Goal: Information Seeking & Learning: Understand process/instructions

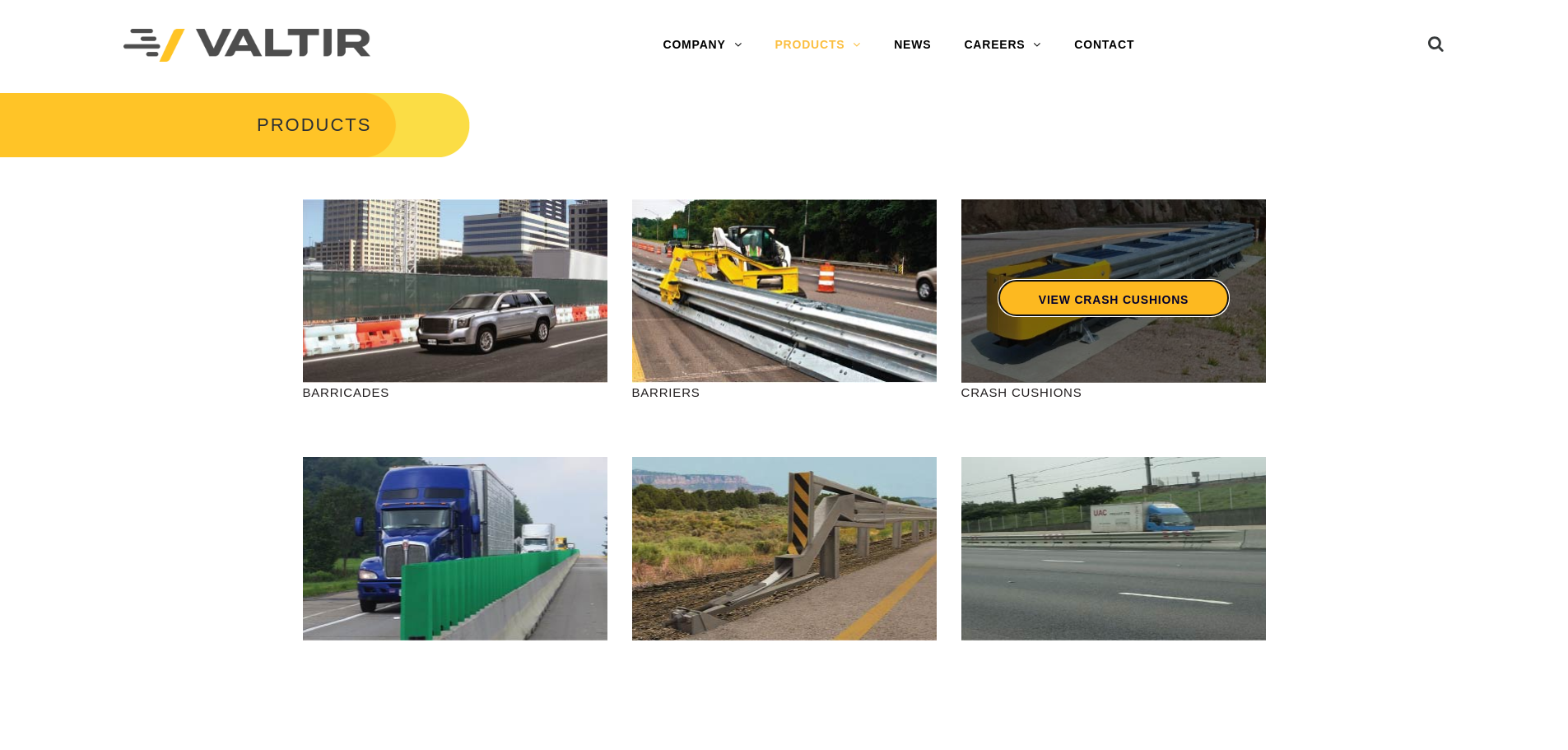
click at [1102, 302] on link "VIEW CRASH CUSHIONS" at bounding box center [1113, 298] width 232 height 38
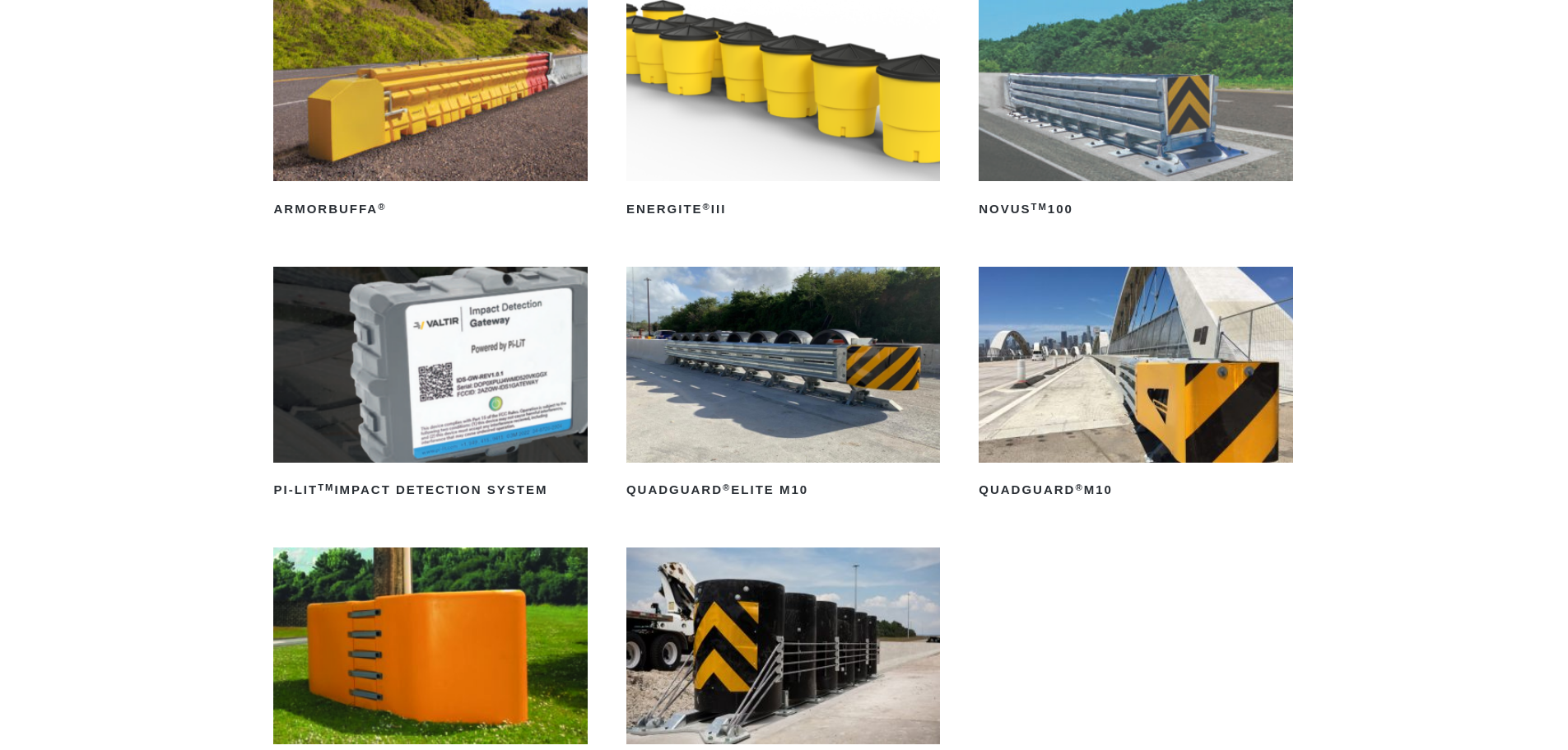
scroll to position [247, 0]
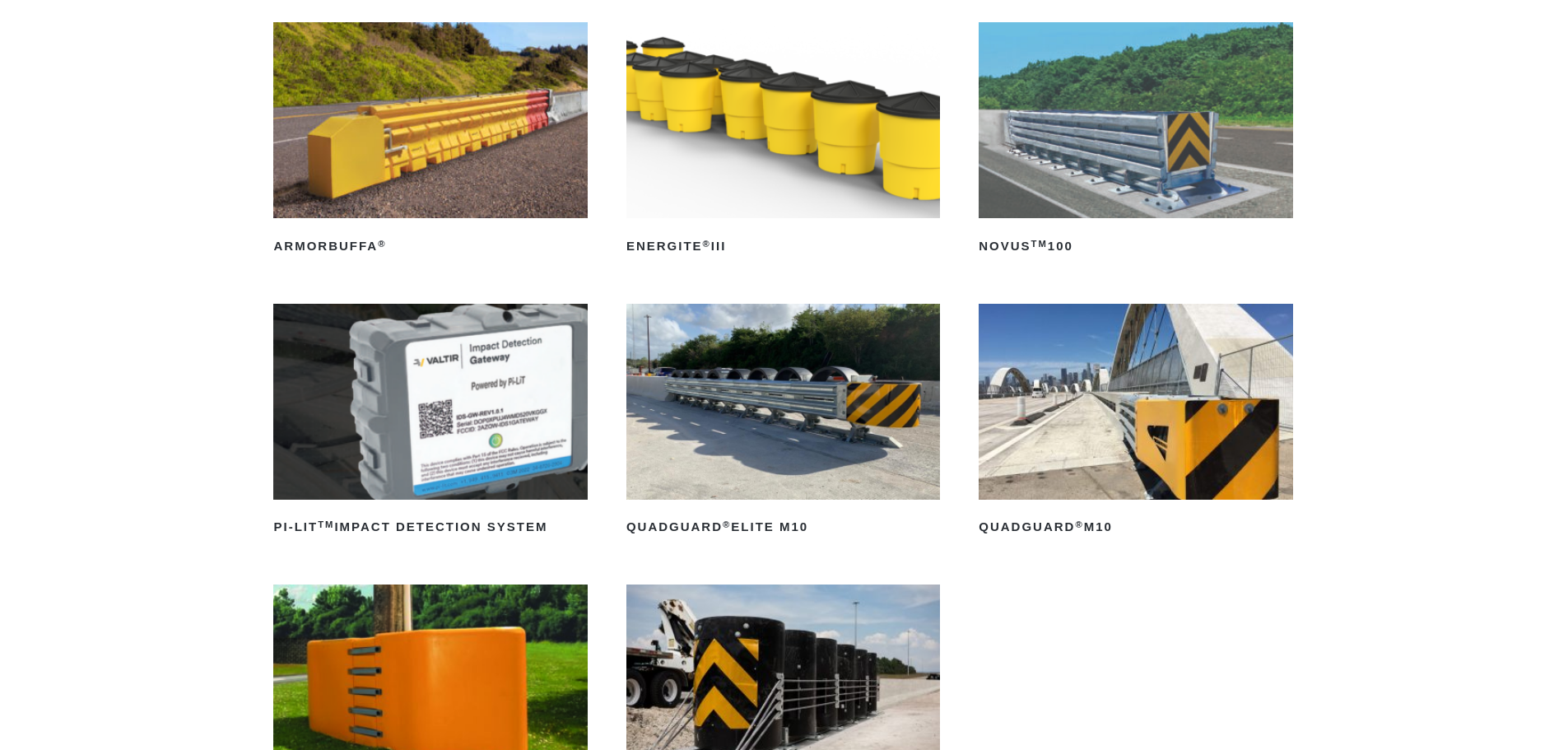
click at [1043, 405] on img at bounding box center [1135, 401] width 313 height 196
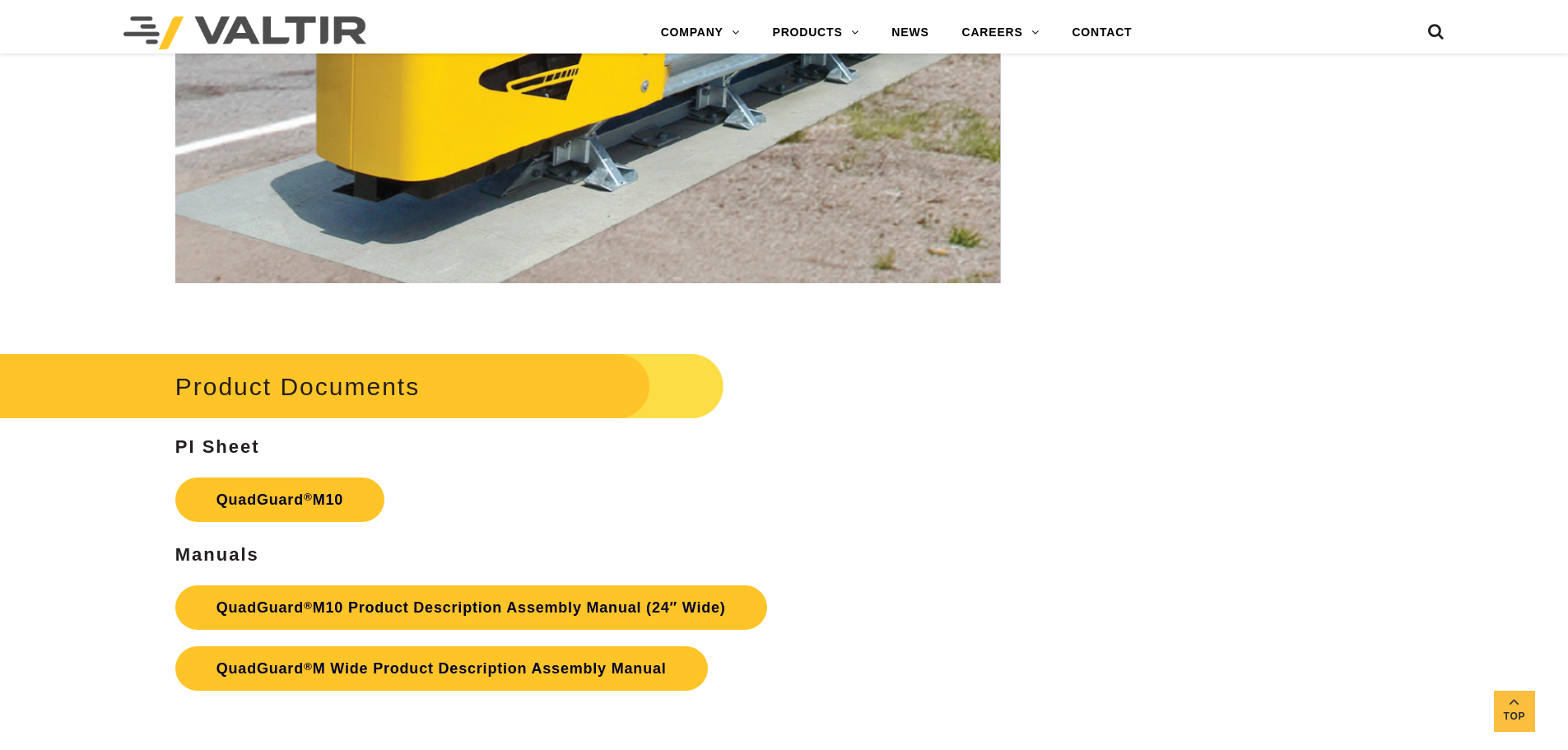
scroll to position [6089, 0]
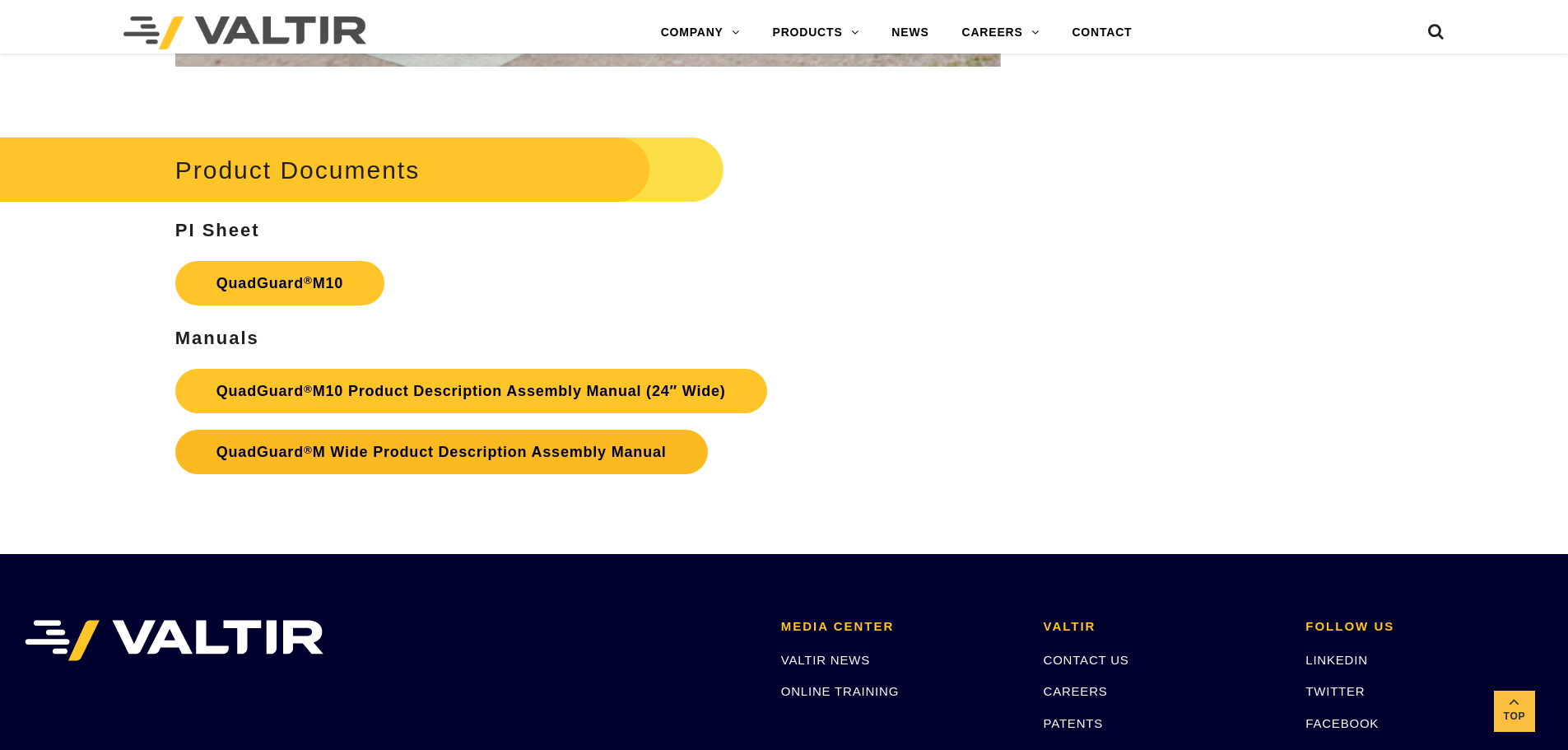
click at [448, 446] on link "QuadGuard ® M Wide Product Description Assembly Manual" at bounding box center [441, 451] width 533 height 44
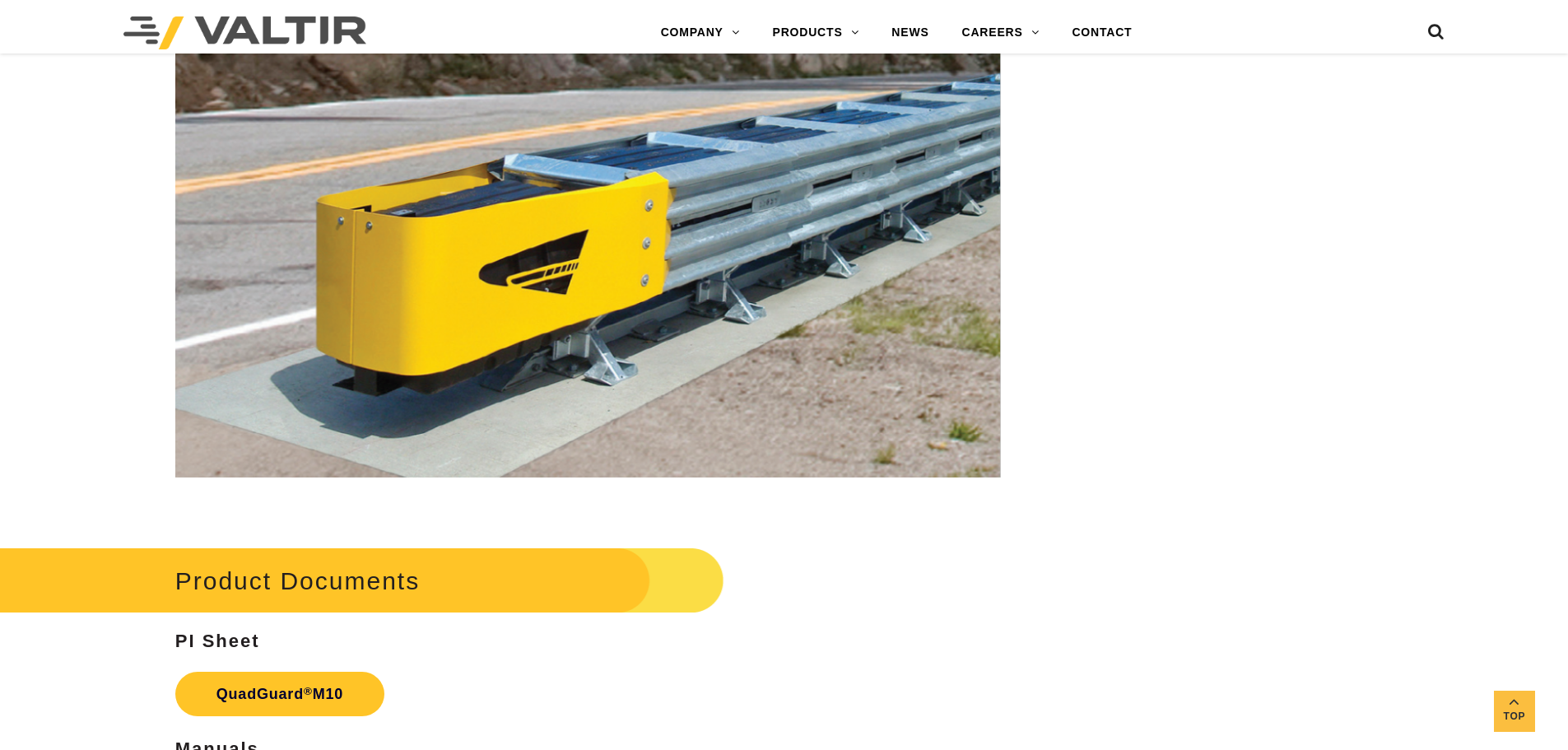
scroll to position [5678, 0]
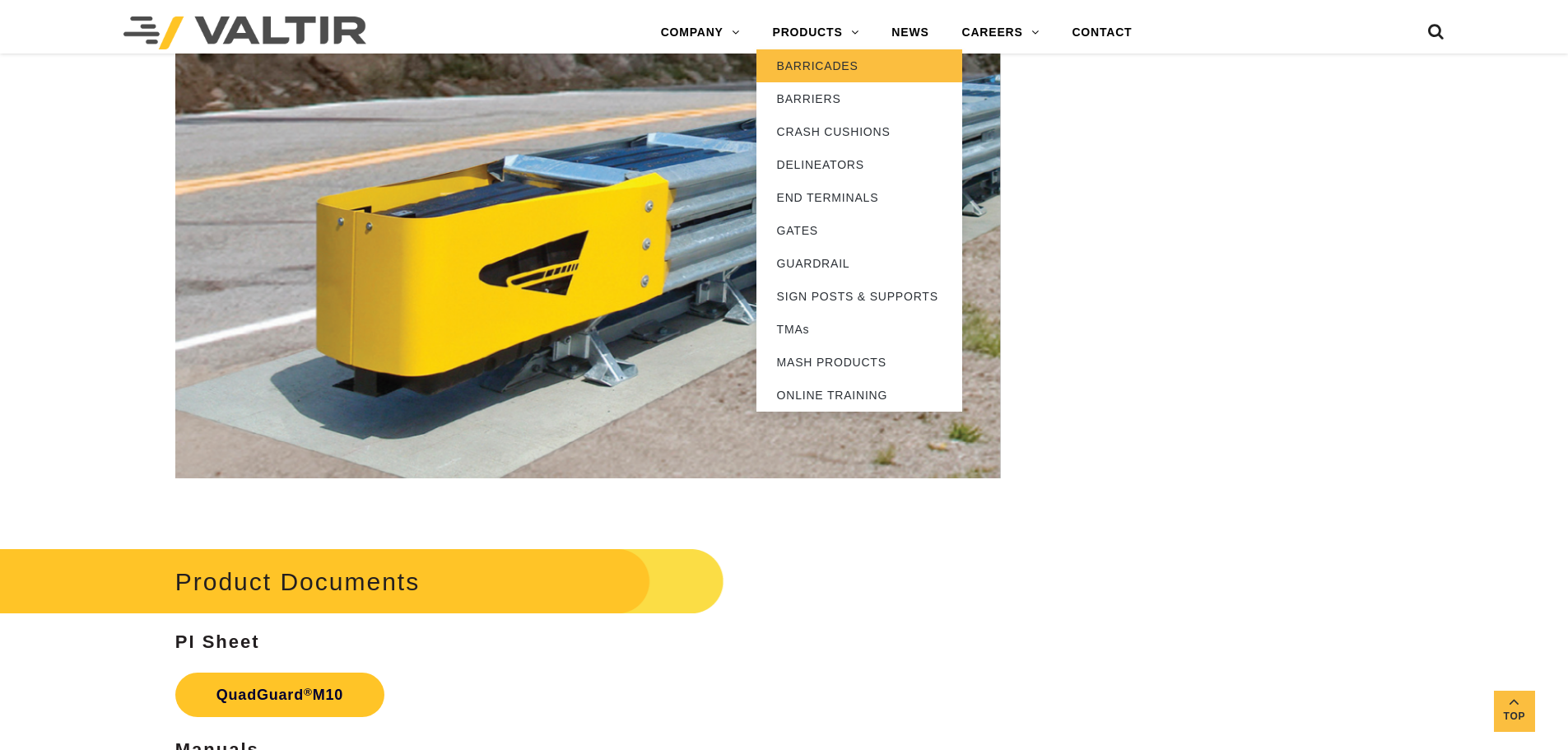
click at [804, 72] on link "BARRICADES" at bounding box center [859, 65] width 206 height 32
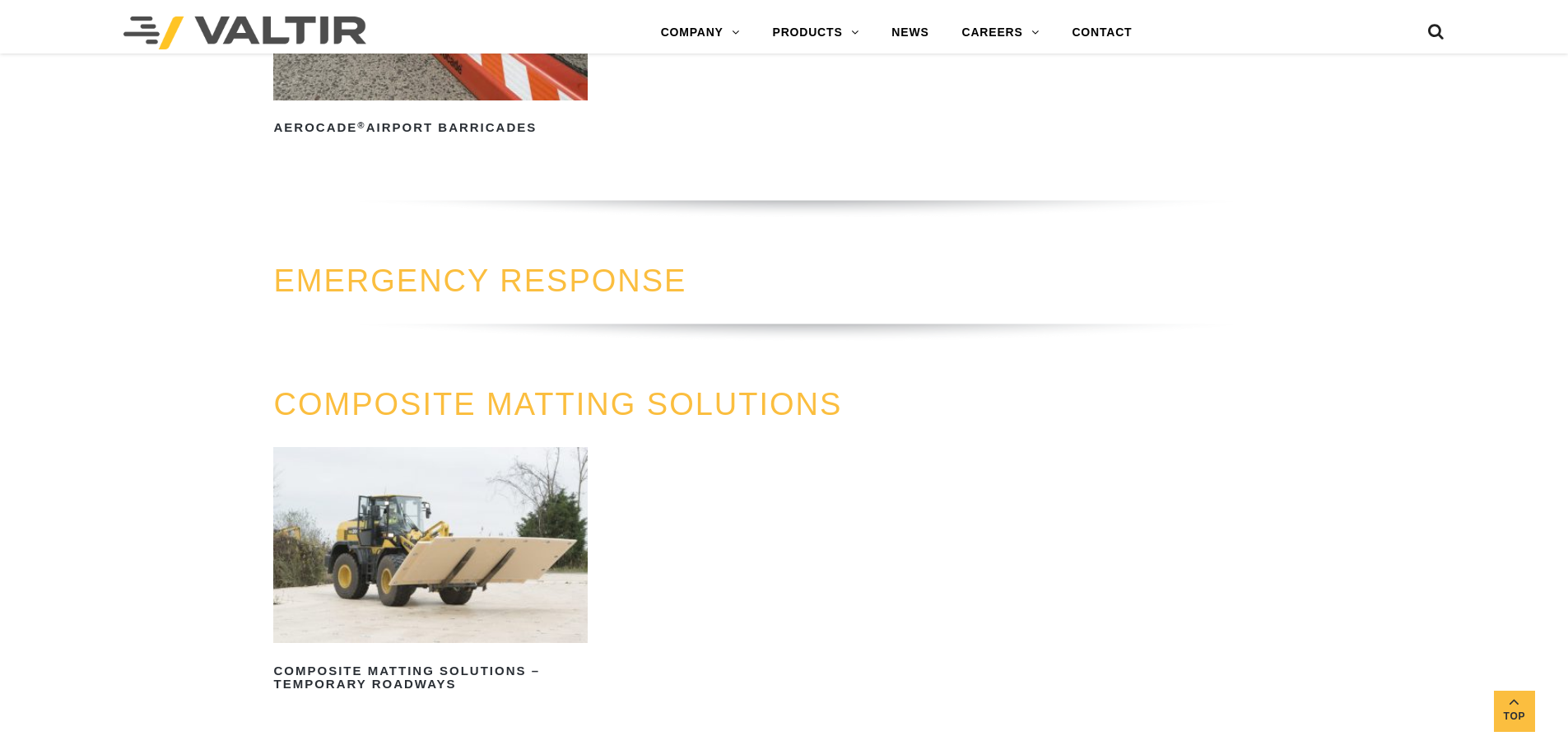
scroll to position [1728, 0]
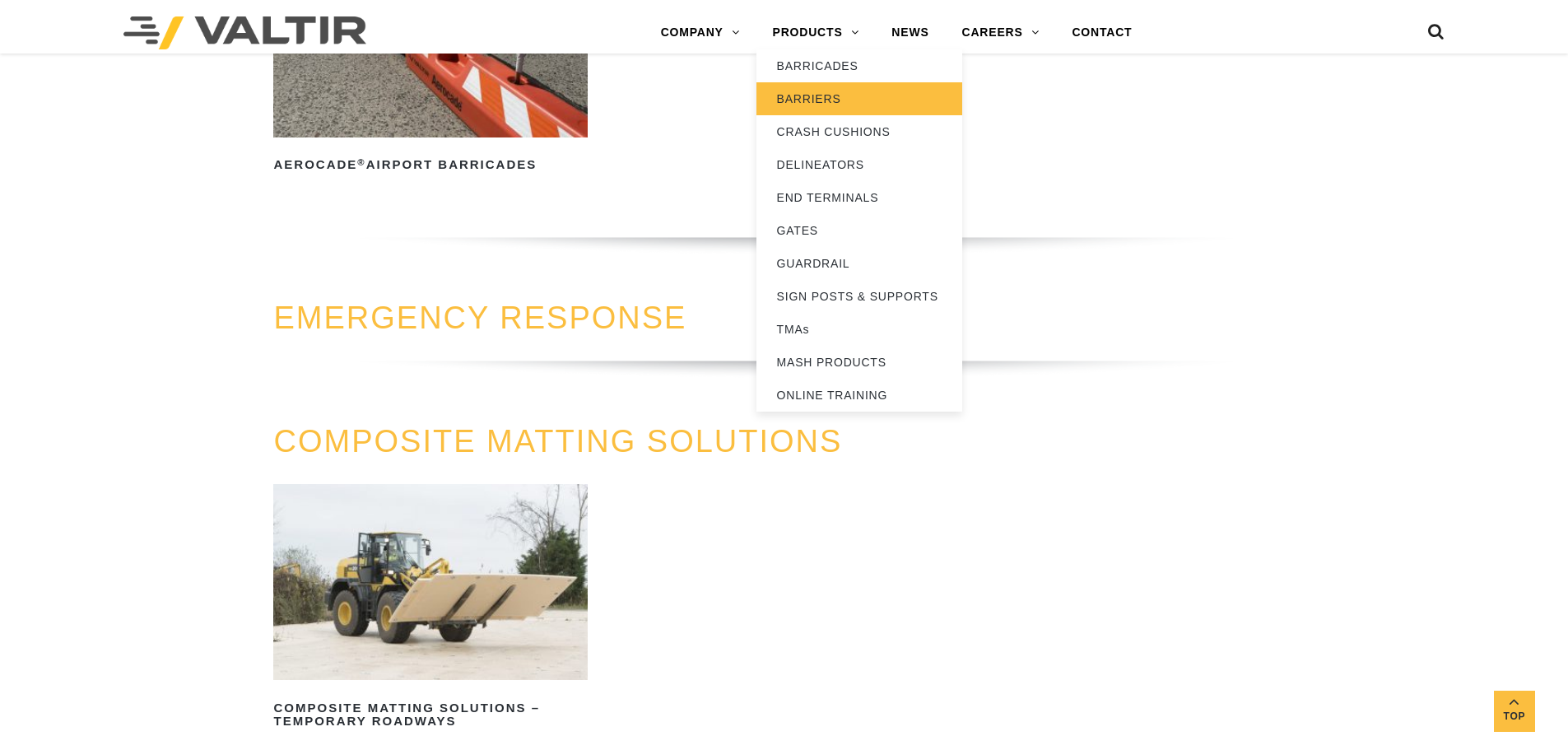
click at [817, 97] on link "BARRIERS" at bounding box center [859, 98] width 206 height 32
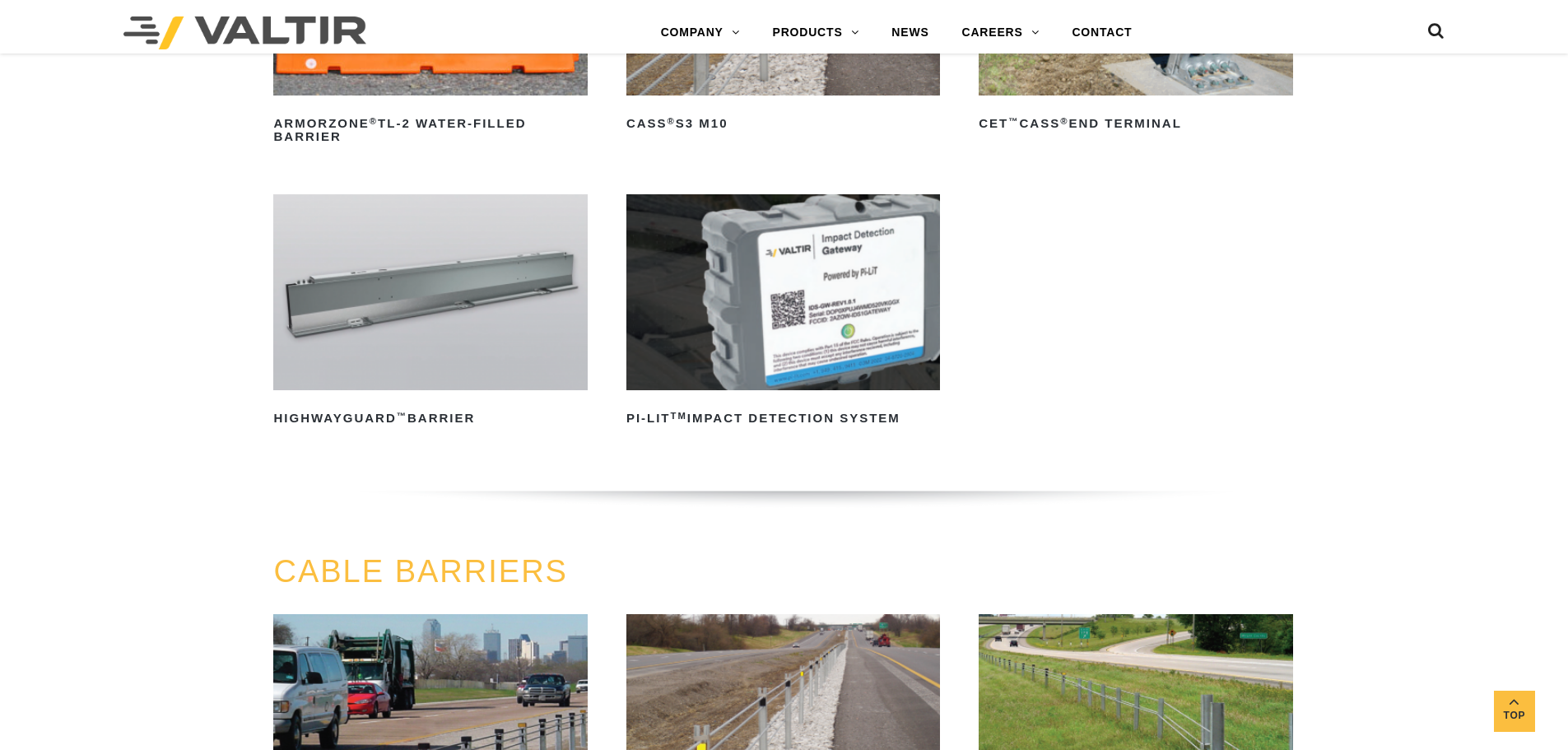
scroll to position [329, 0]
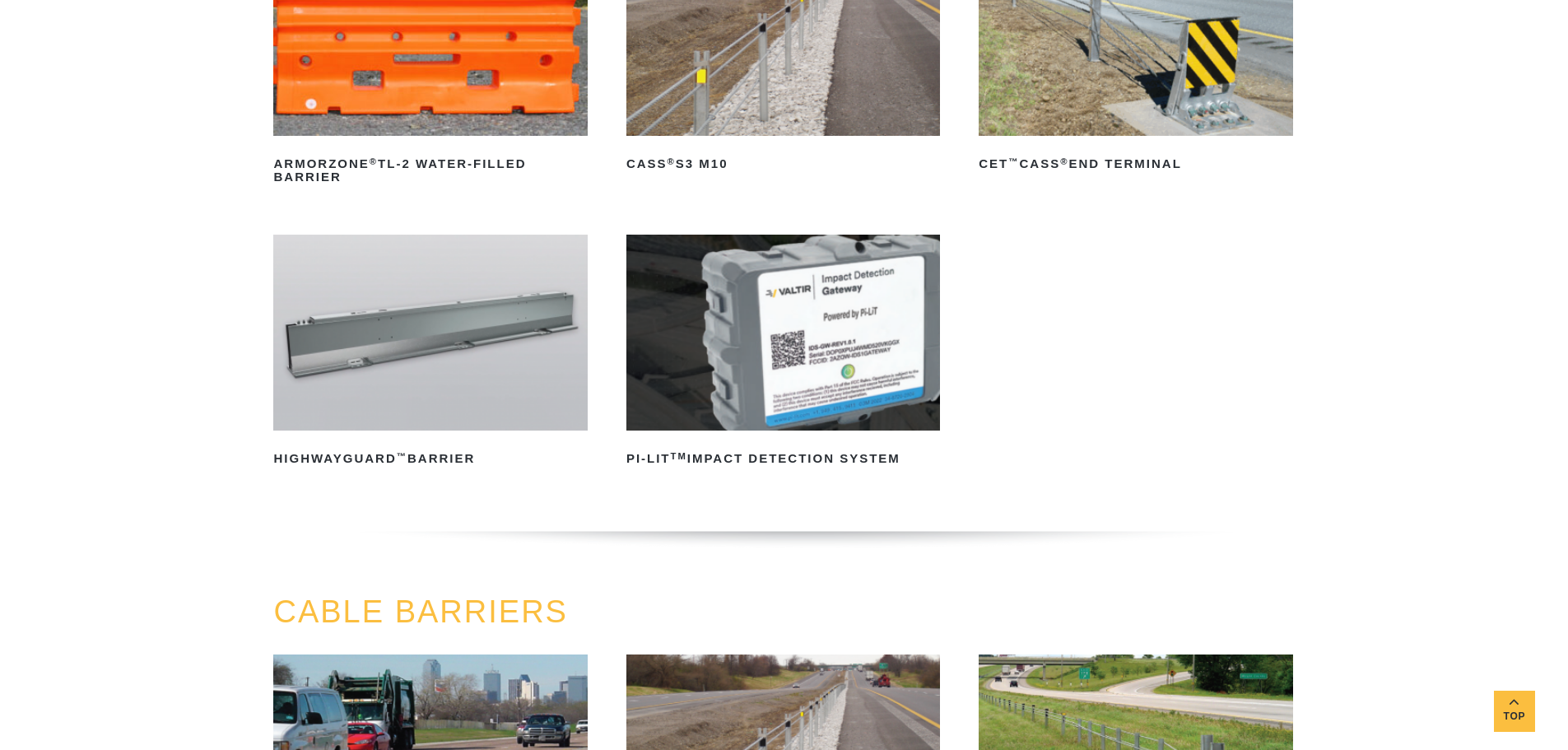
click at [438, 338] on img at bounding box center [430, 332] width 313 height 196
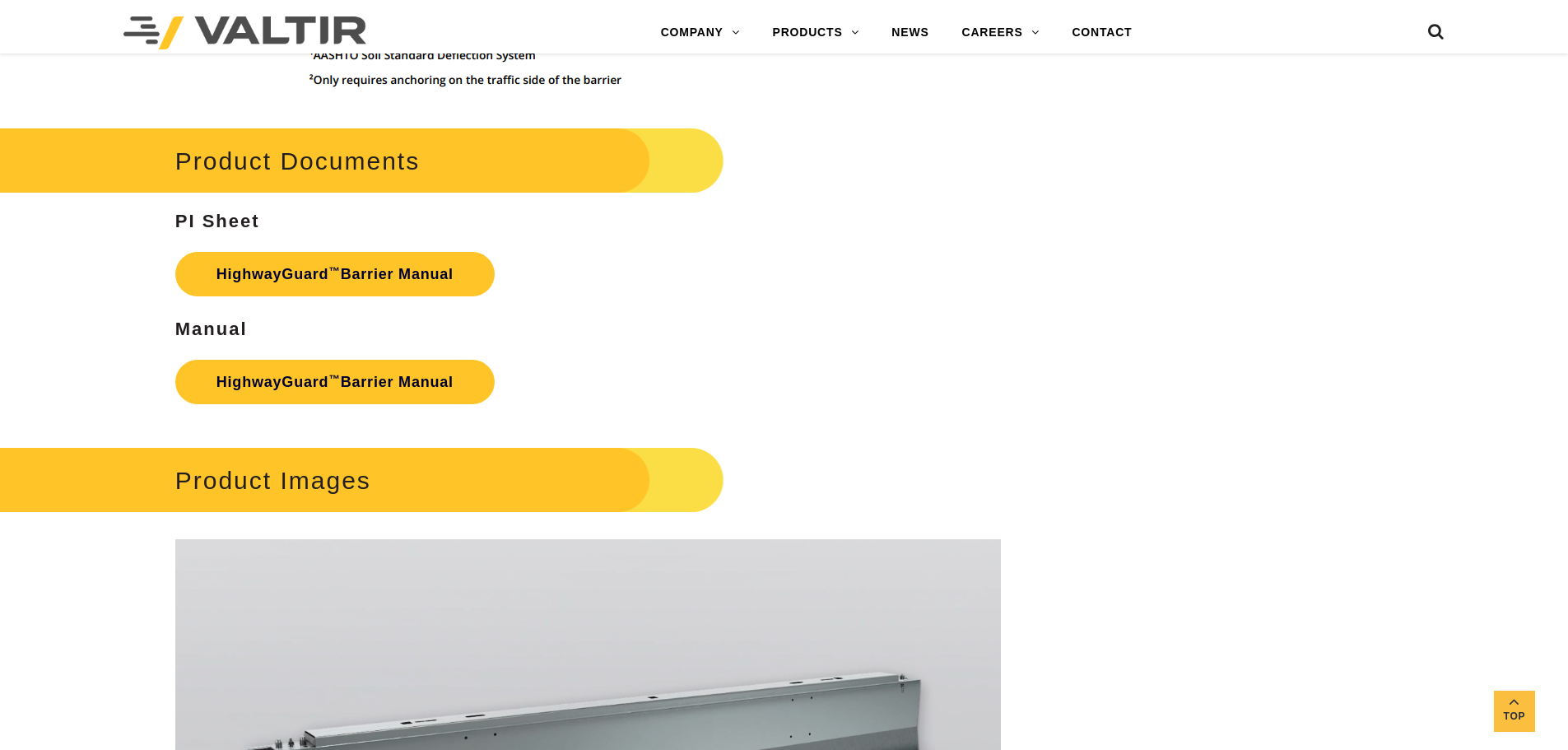
scroll to position [2304, 0]
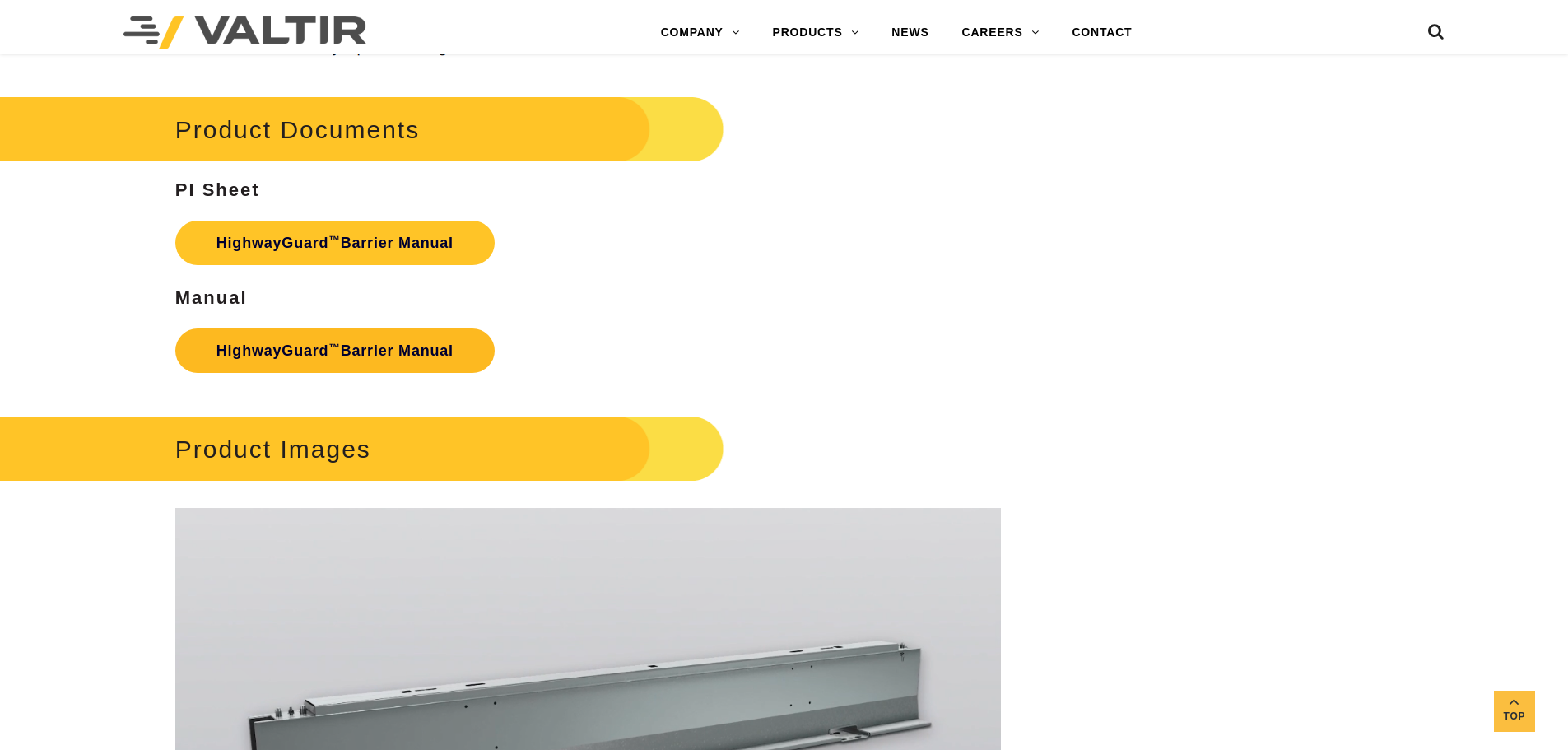
click at [363, 353] on link "HighwayGuard ™ Barrier Manual" at bounding box center [334, 350] width 319 height 44
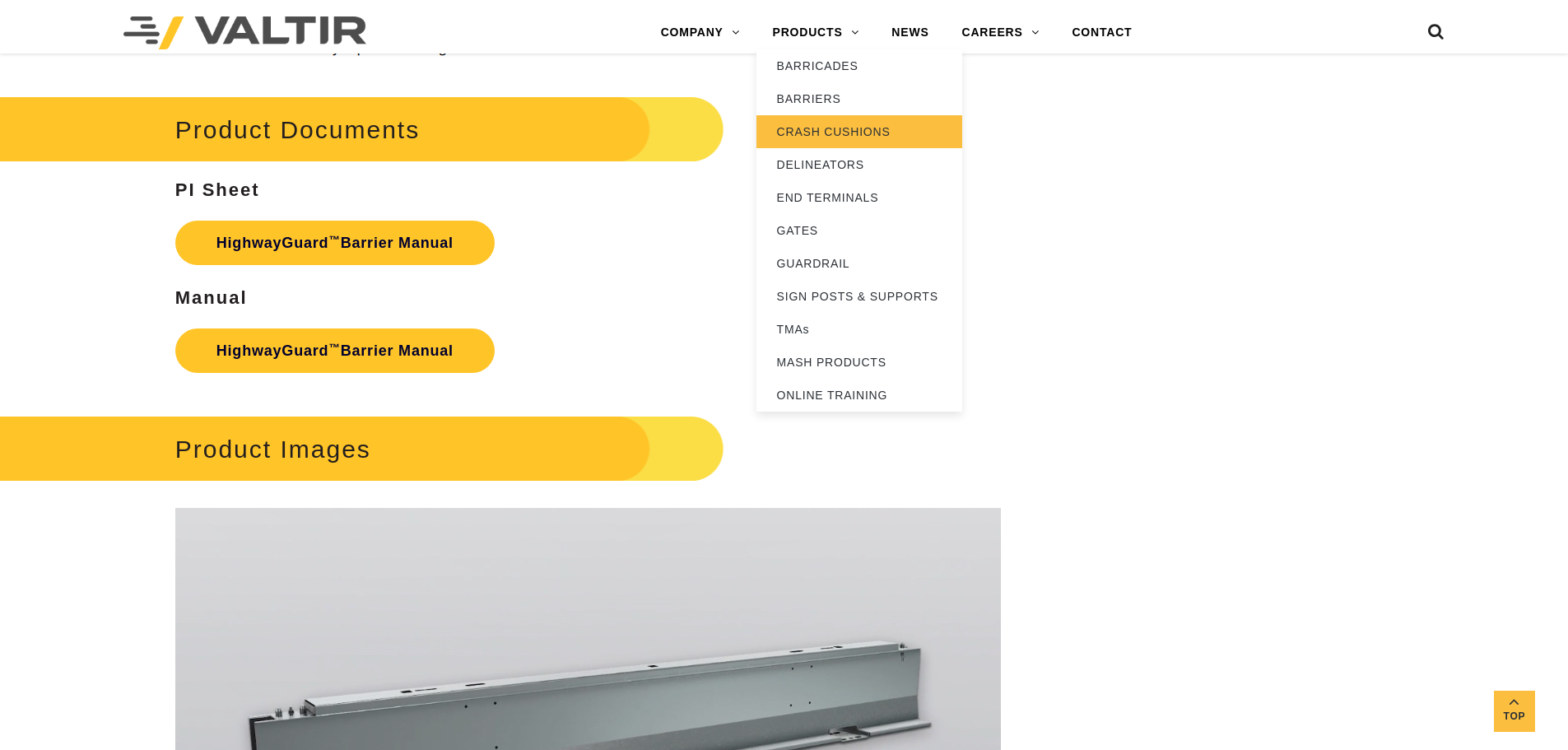
click at [818, 132] on link "CRASH CUSHIONS" at bounding box center [859, 131] width 206 height 32
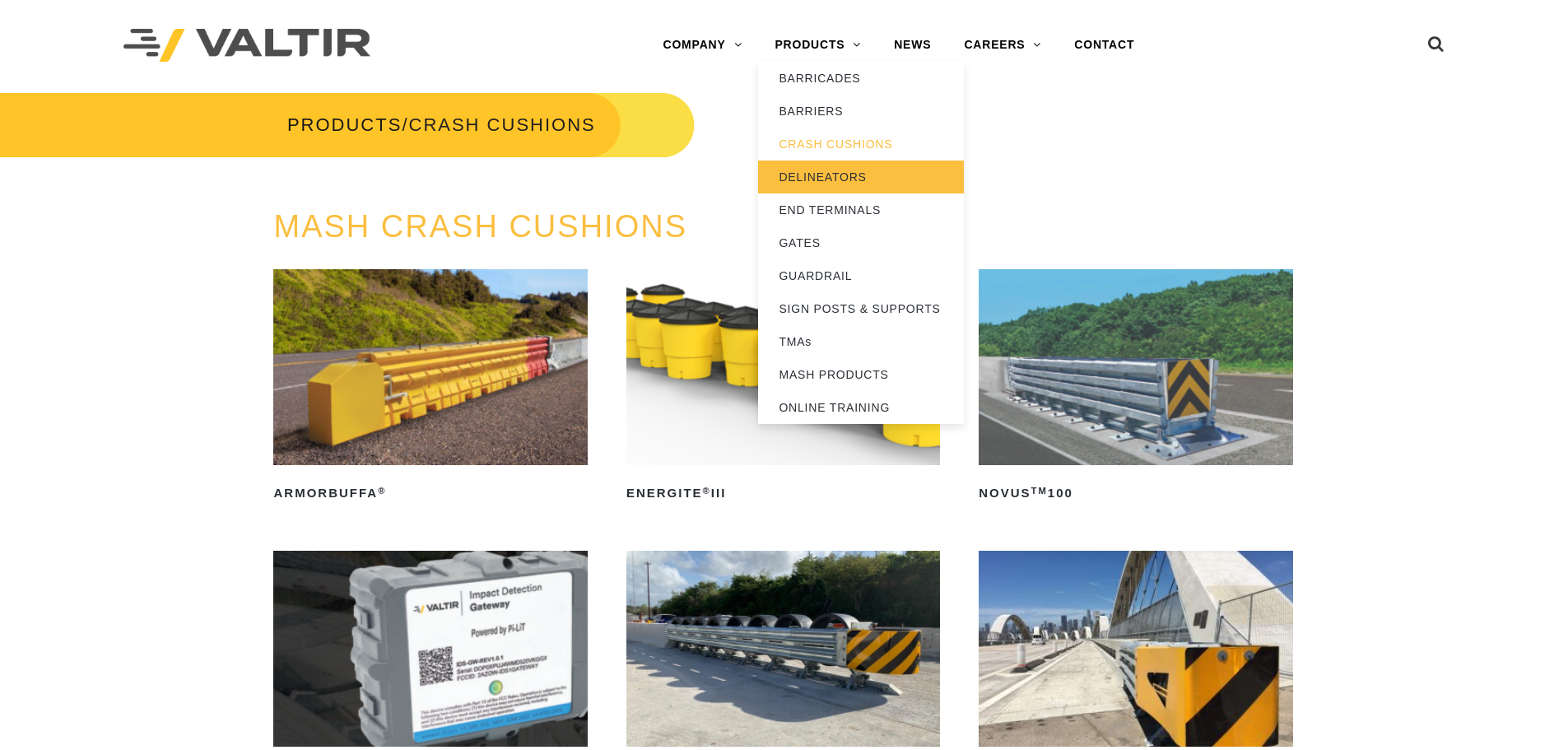
click at [814, 182] on link "DELINEATORS" at bounding box center [860, 177] width 206 height 32
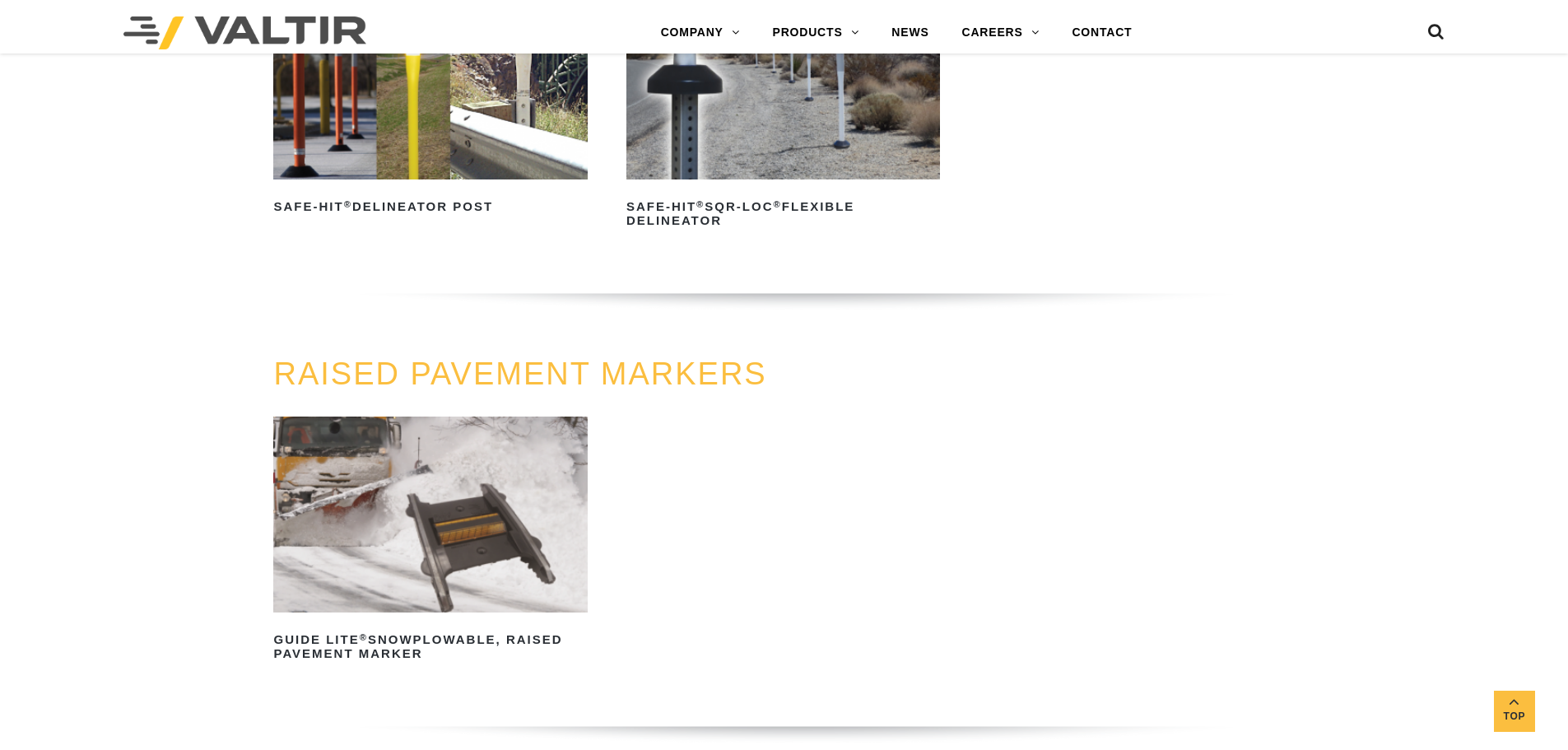
scroll to position [658, 0]
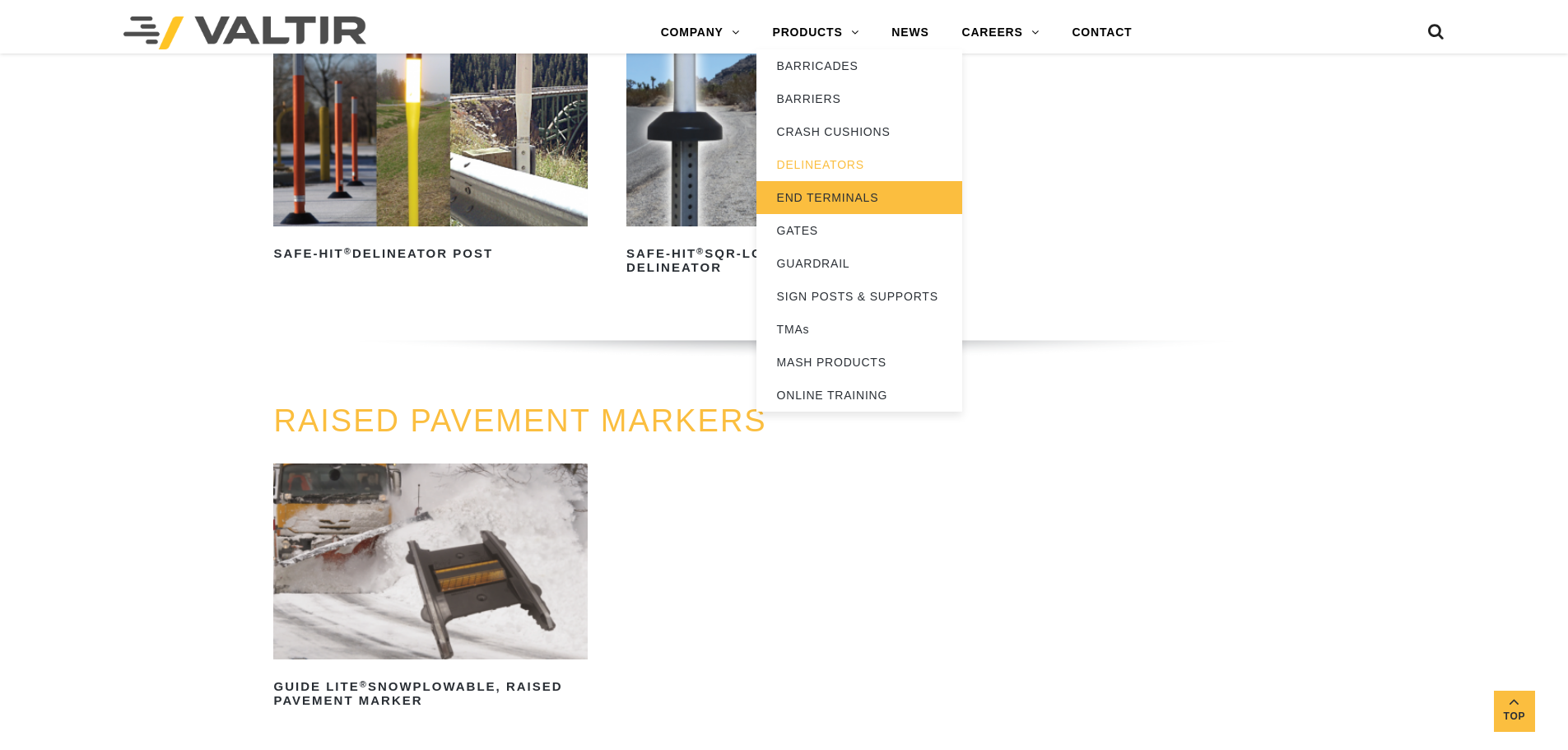
click at [806, 200] on link "END TERMINALS" at bounding box center [859, 197] width 206 height 32
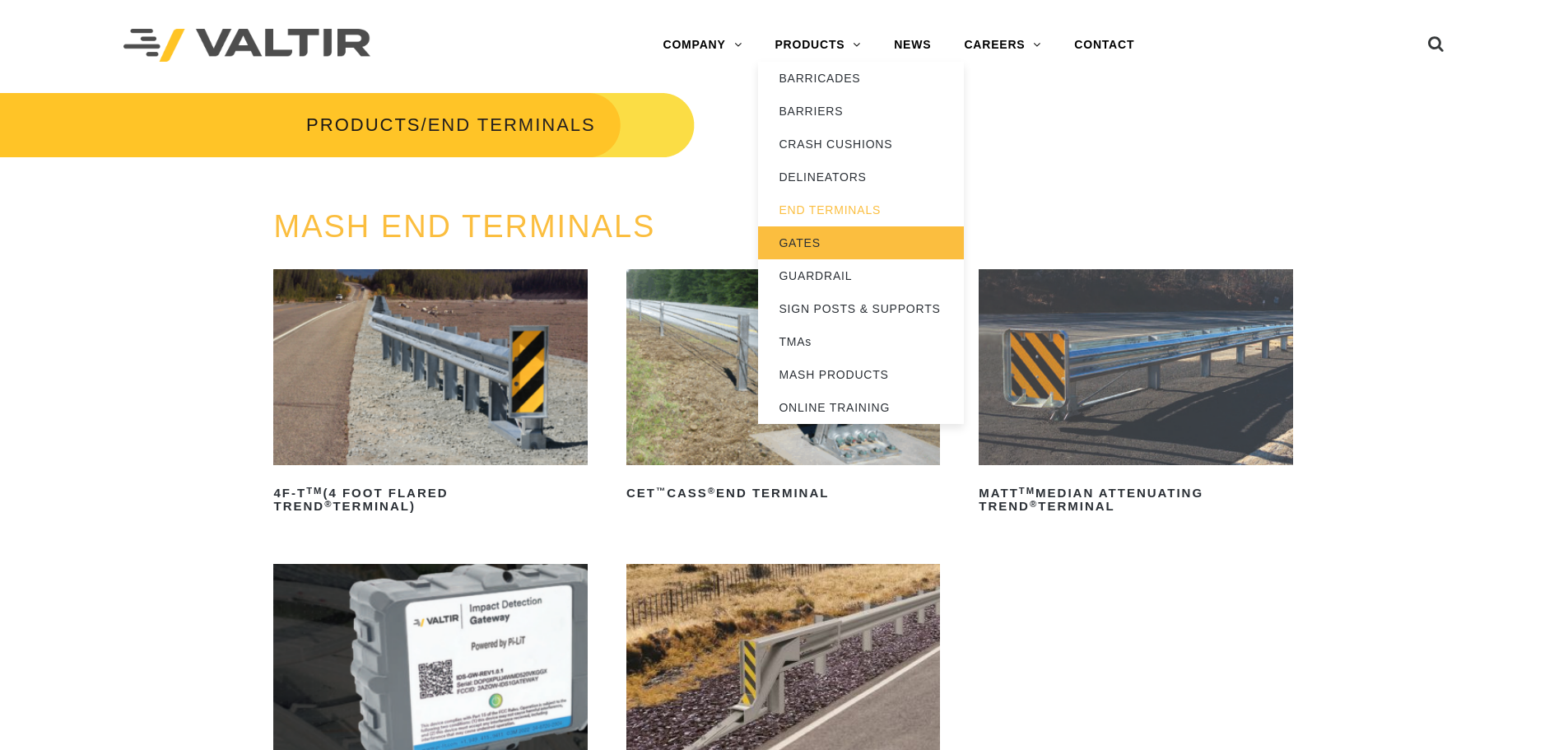
click at [812, 238] on link "GATES" at bounding box center [860, 242] width 206 height 32
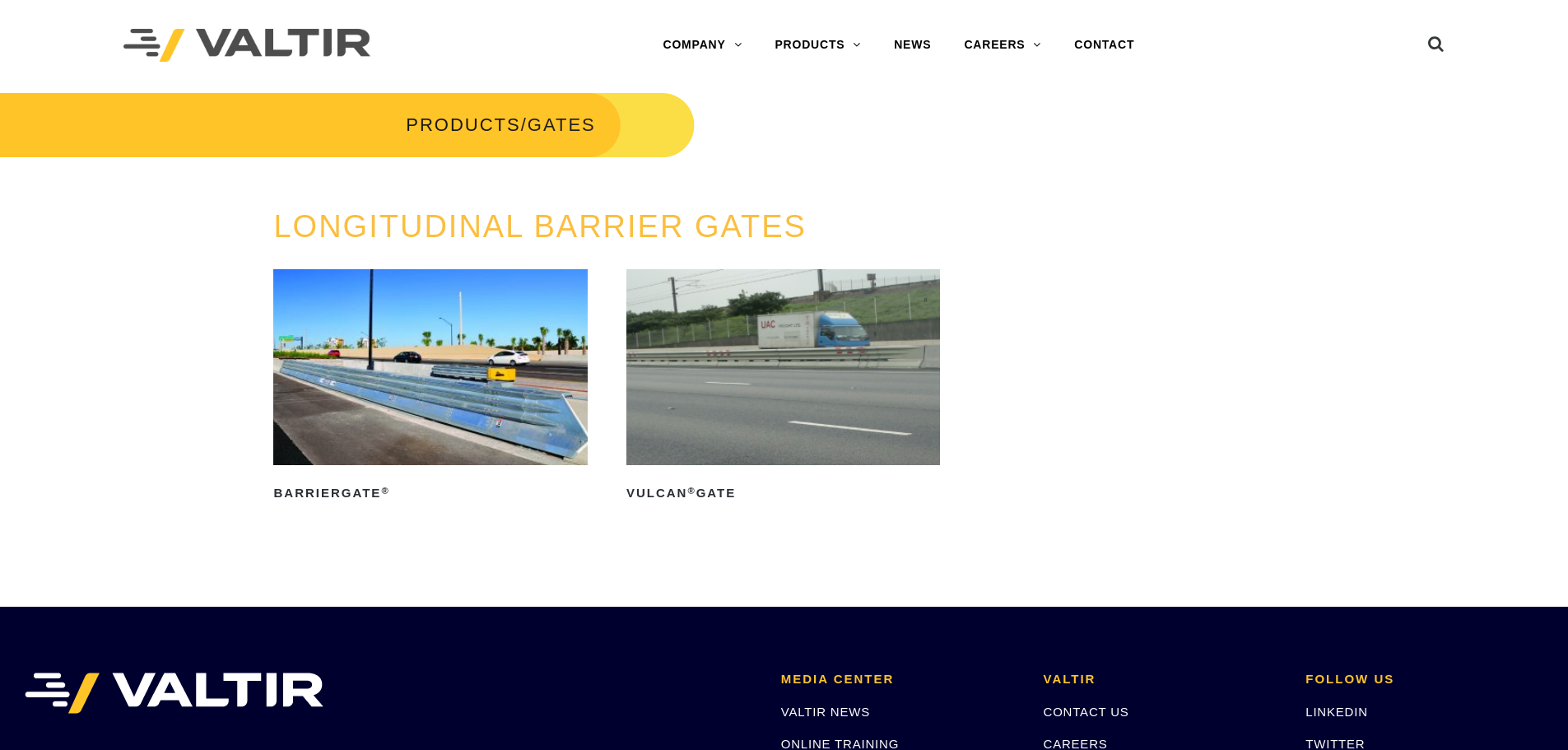
click at [500, 404] on img at bounding box center [430, 367] width 313 height 196
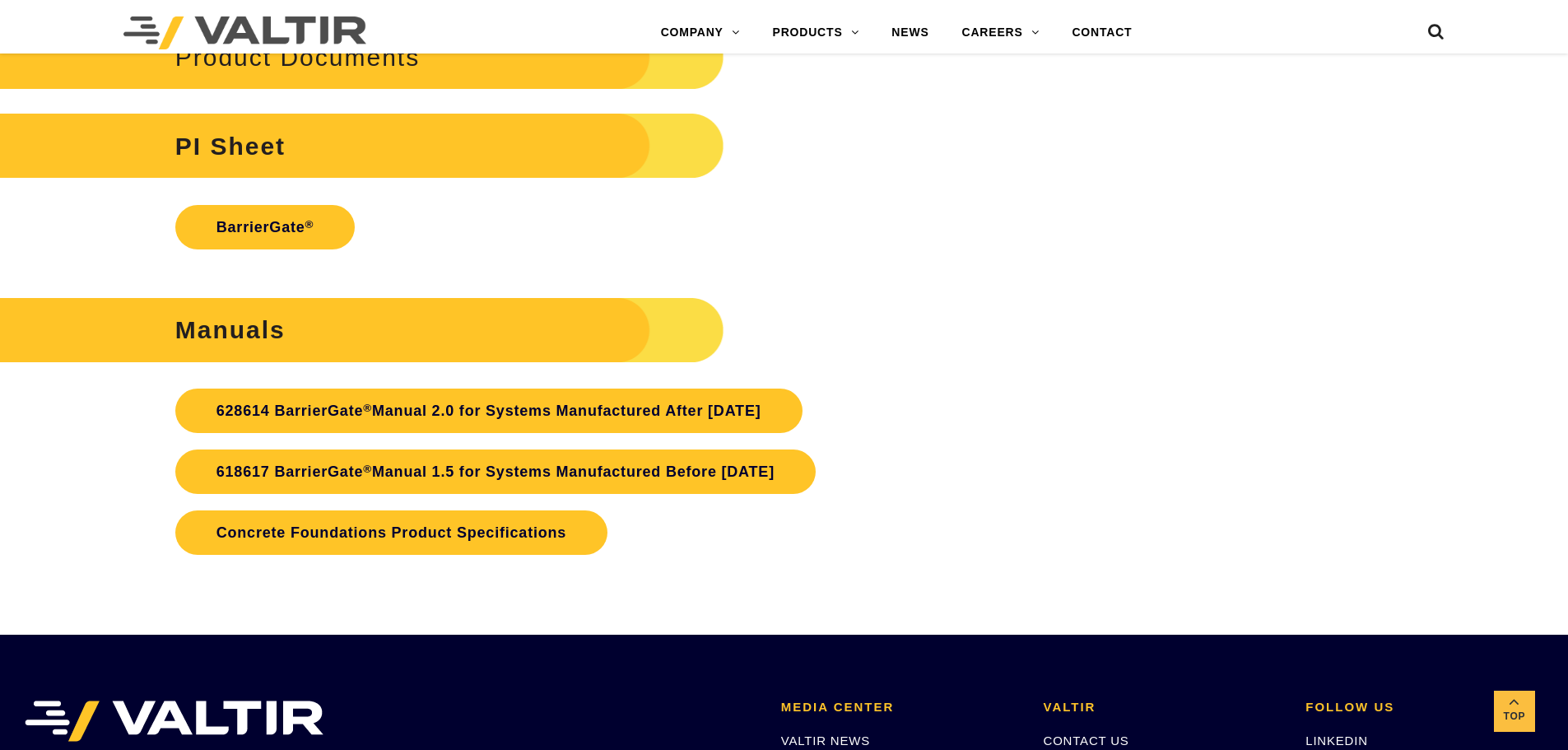
scroll to position [3785, 0]
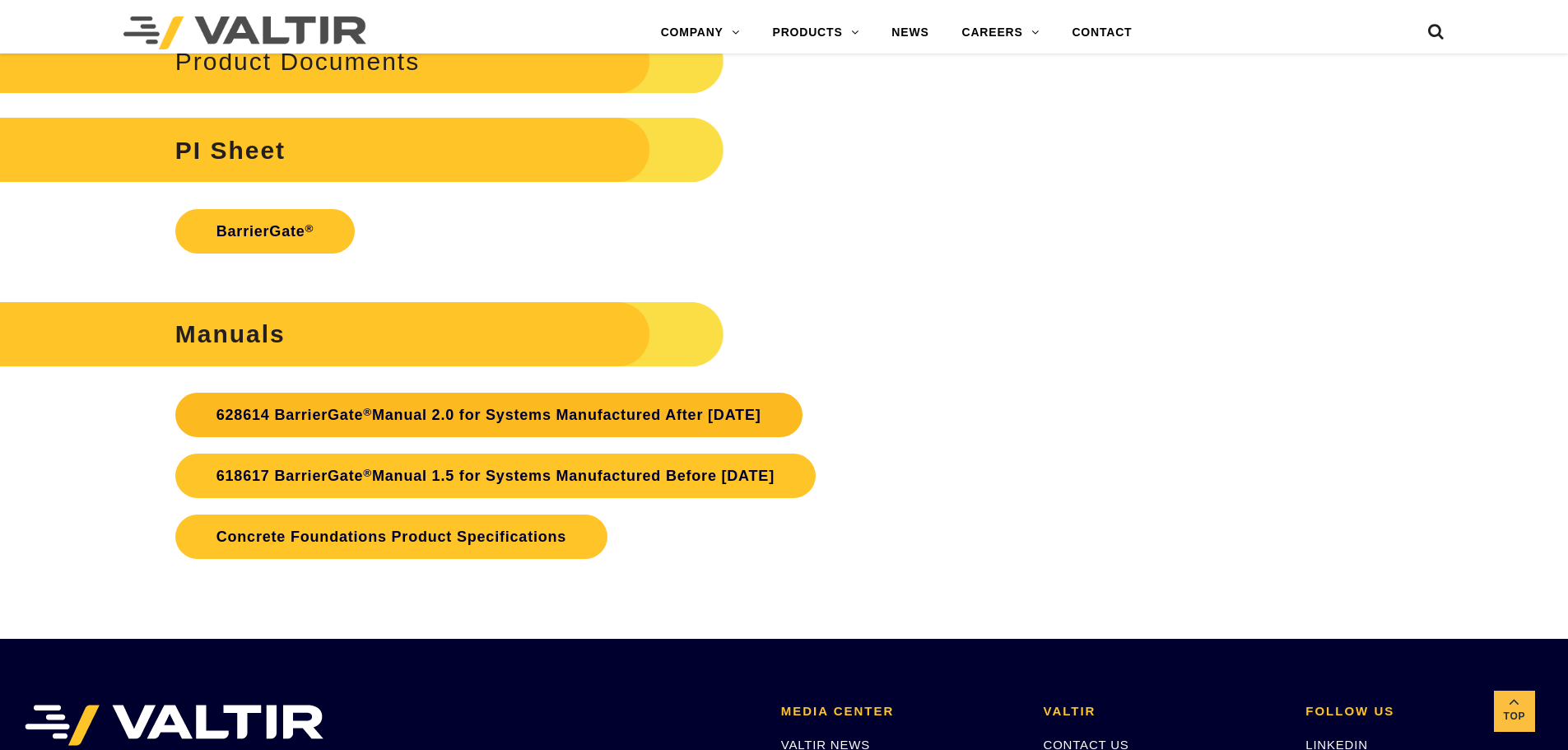
click at [488, 408] on link "628614 BarrierGate ® Manual 2.0 for Systems Manufactured After [DATE]" at bounding box center [488, 414] width 627 height 44
